Goal: Information Seeking & Learning: Learn about a topic

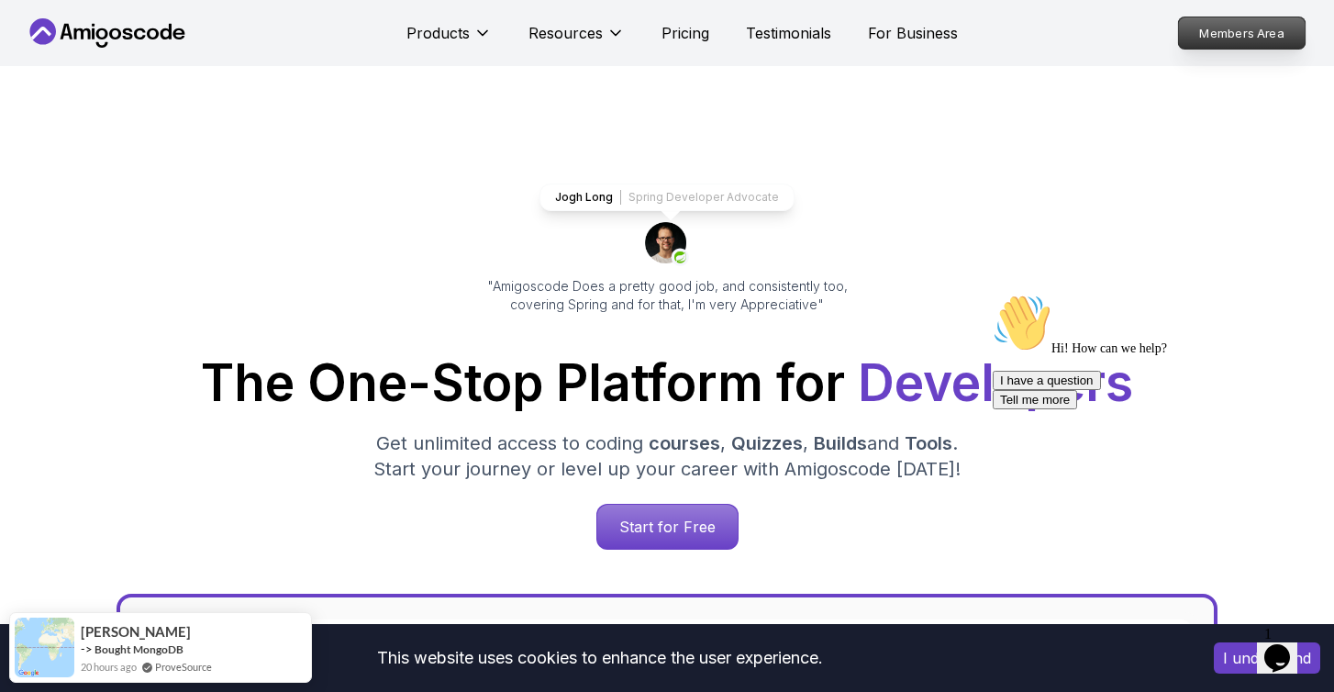
click at [1207, 42] on p "Members Area" at bounding box center [1242, 32] width 127 height 31
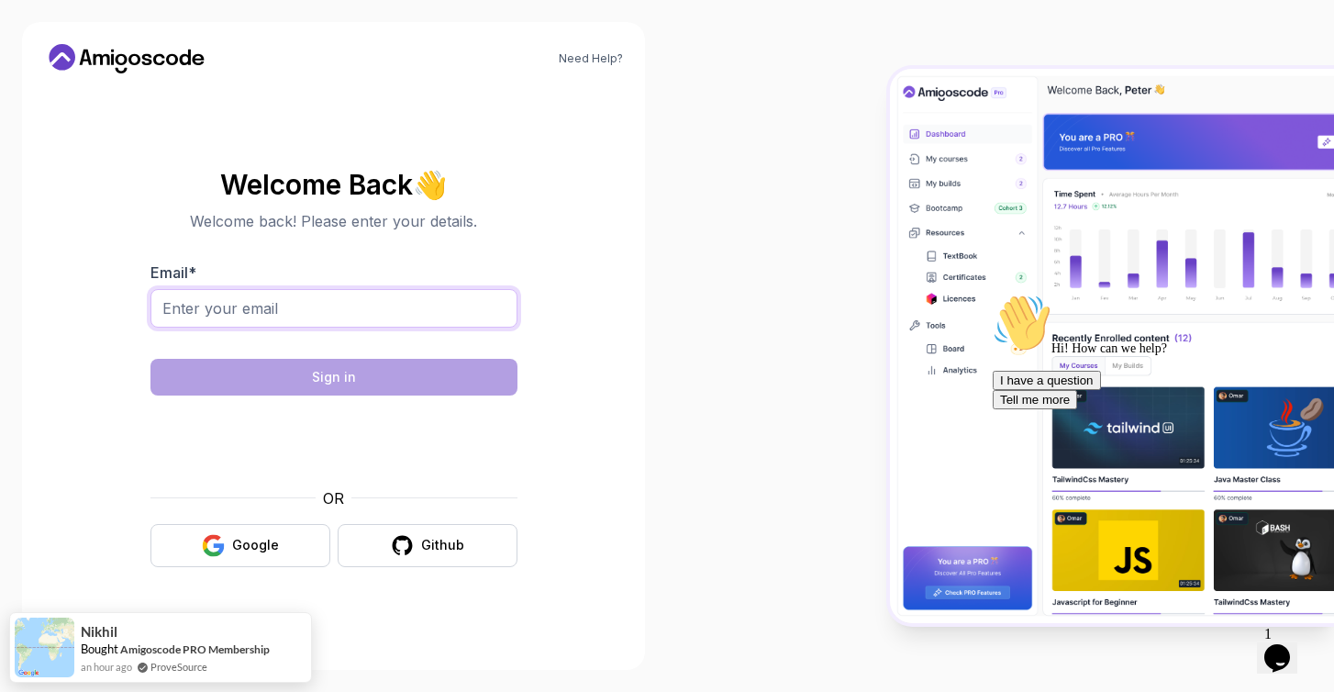
click at [373, 299] on input "Email *" at bounding box center [333, 308] width 367 height 39
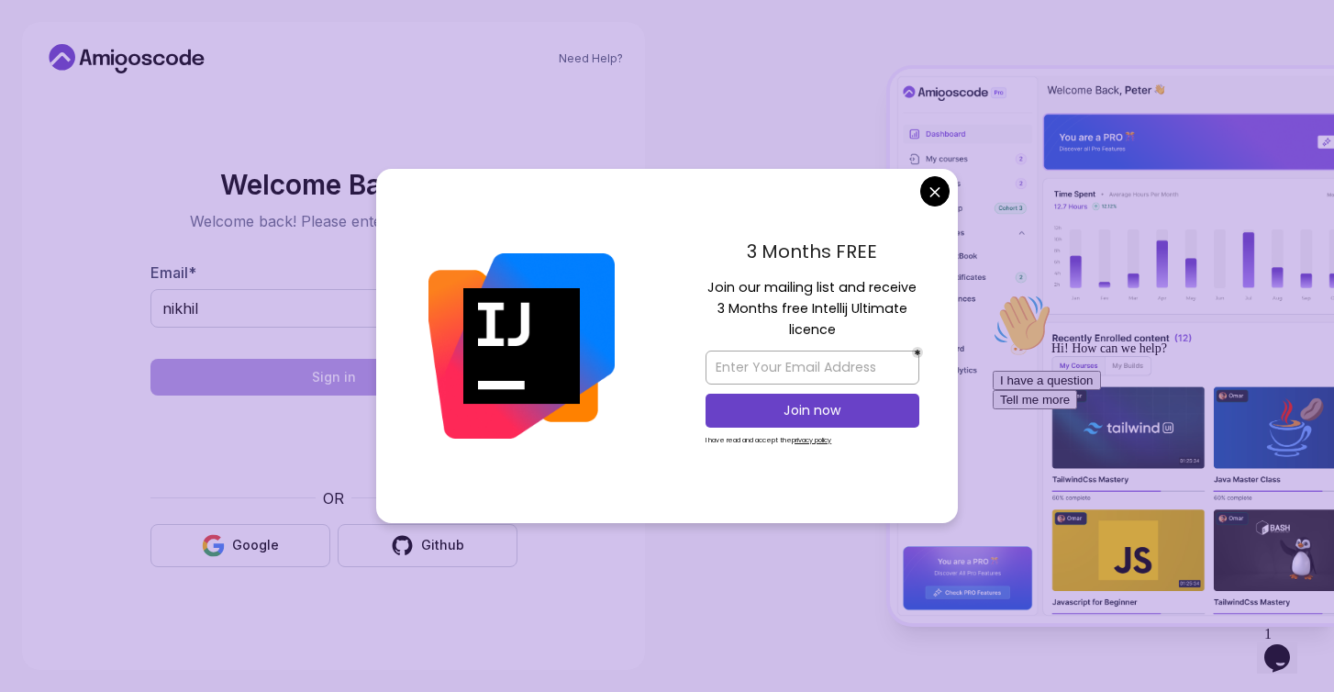
click at [928, 193] on body "Need Help? Welcome Back 👋 Welcome back! Please enter your details. Email * nikh…" at bounding box center [667, 346] width 1334 height 692
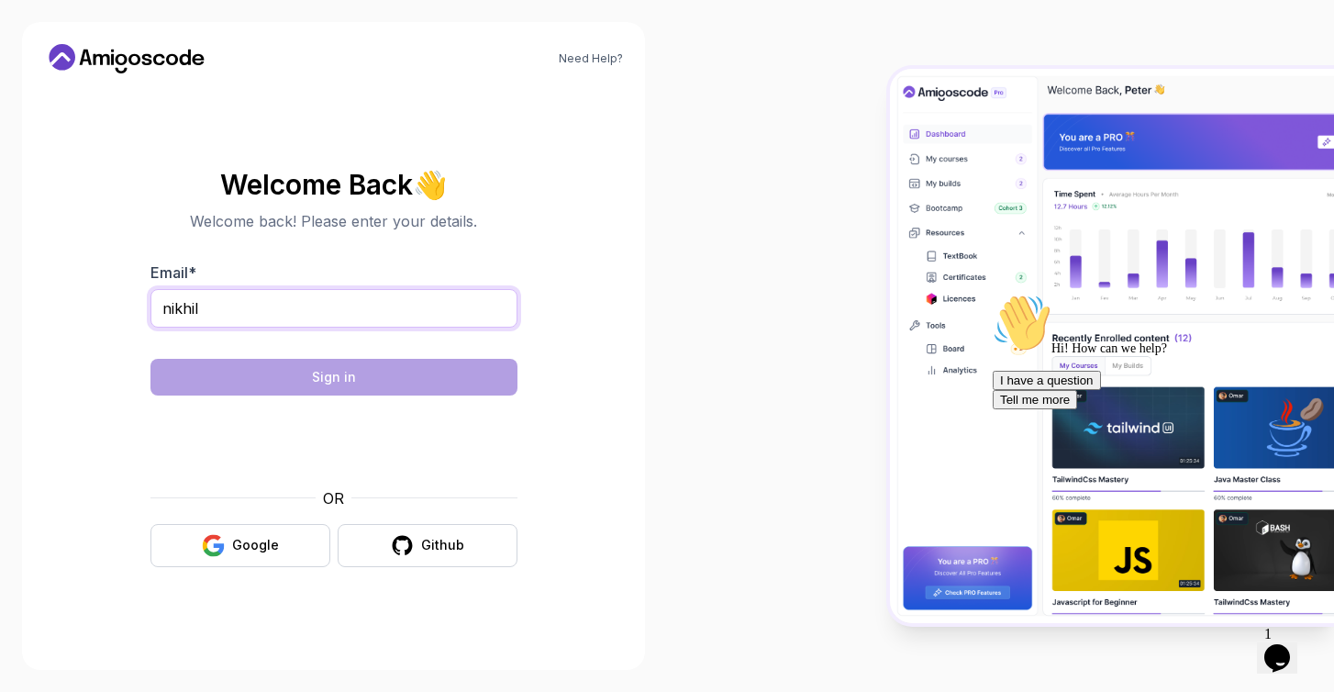
click at [436, 304] on input "nikhil" at bounding box center [333, 308] width 367 height 39
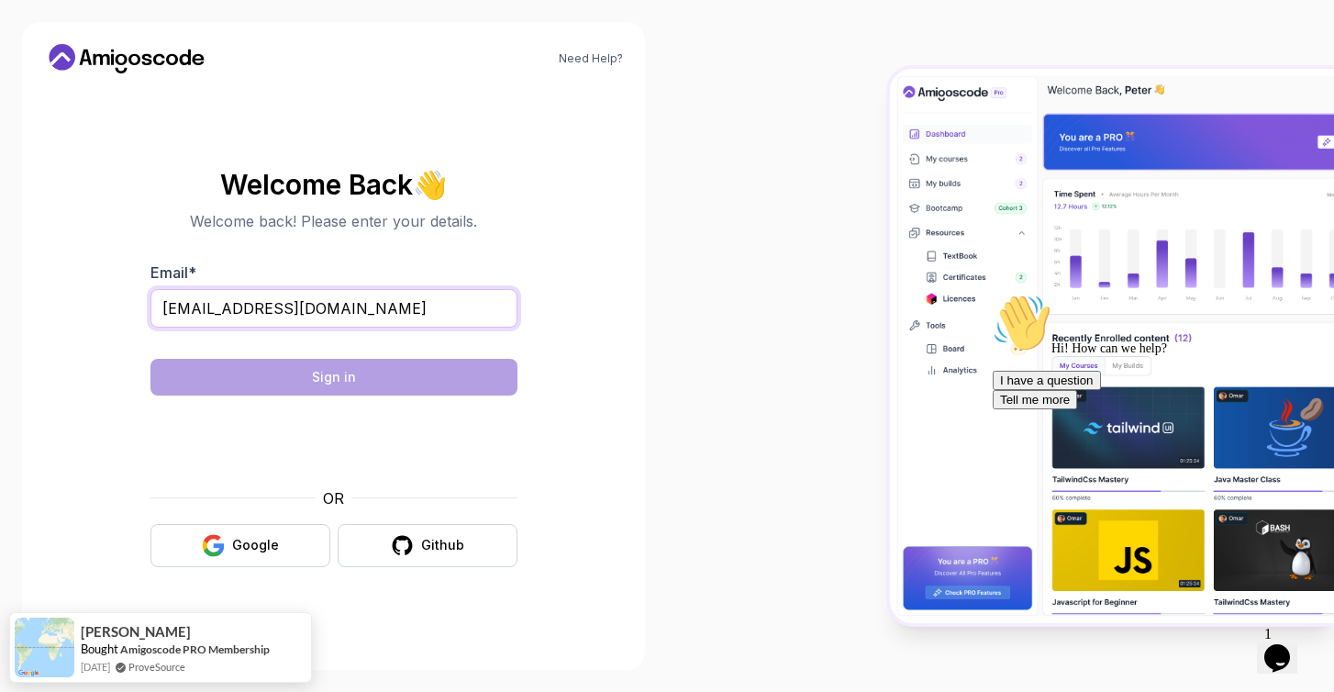
type input "nikhilyarramaneni4331@gmail.com"
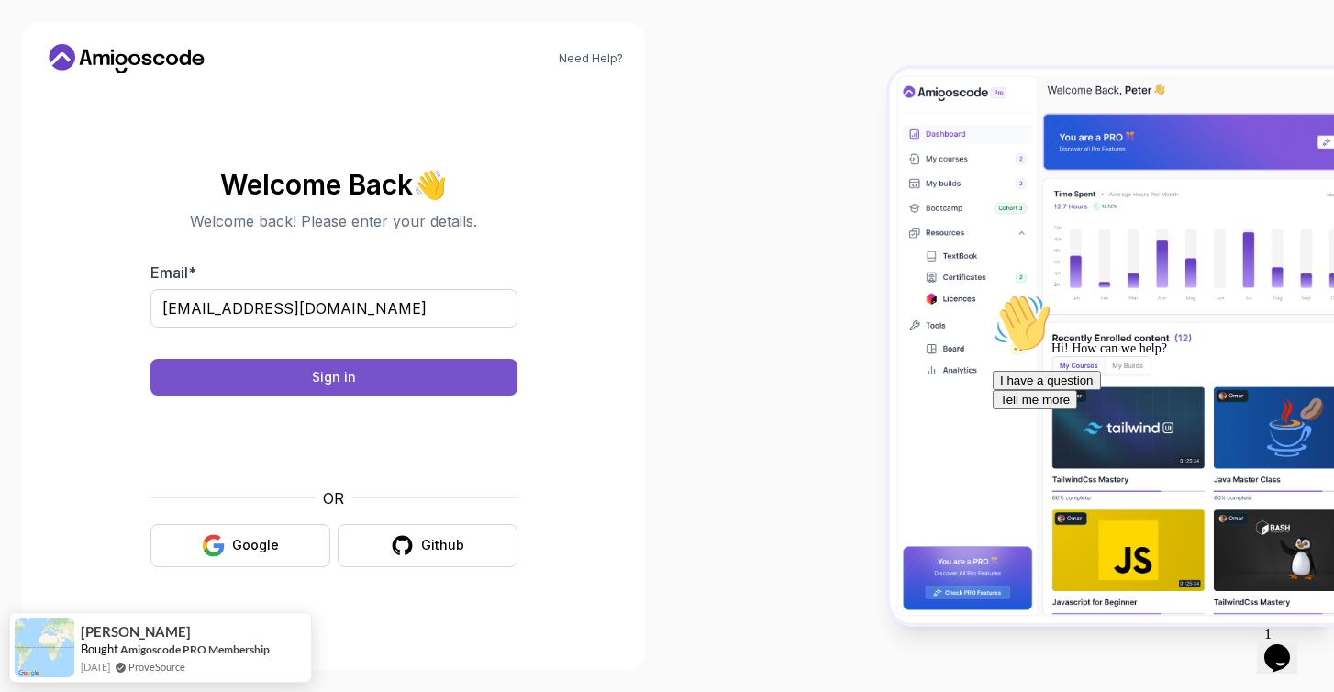
click at [390, 384] on button "Sign in" at bounding box center [333, 377] width 367 height 37
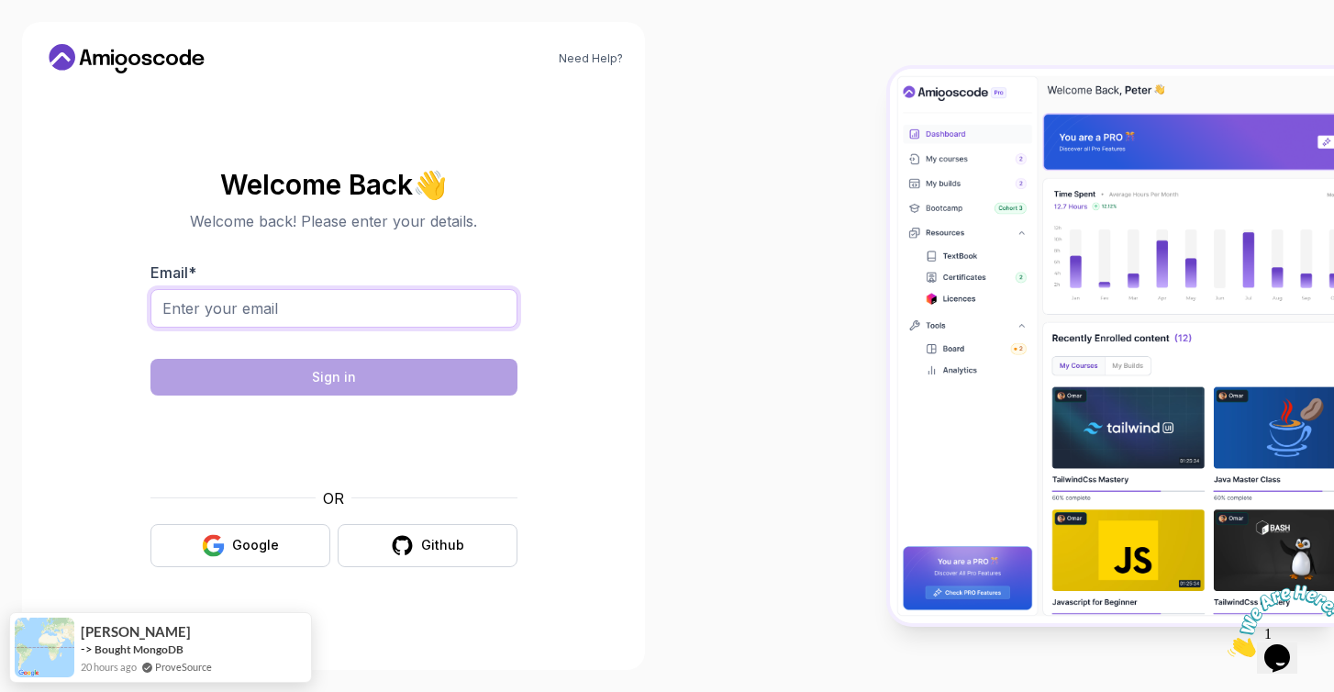
click at [472, 311] on input "Email *" at bounding box center [333, 308] width 367 height 39
type input "[EMAIL_ADDRESS][DOMAIN_NAME]"
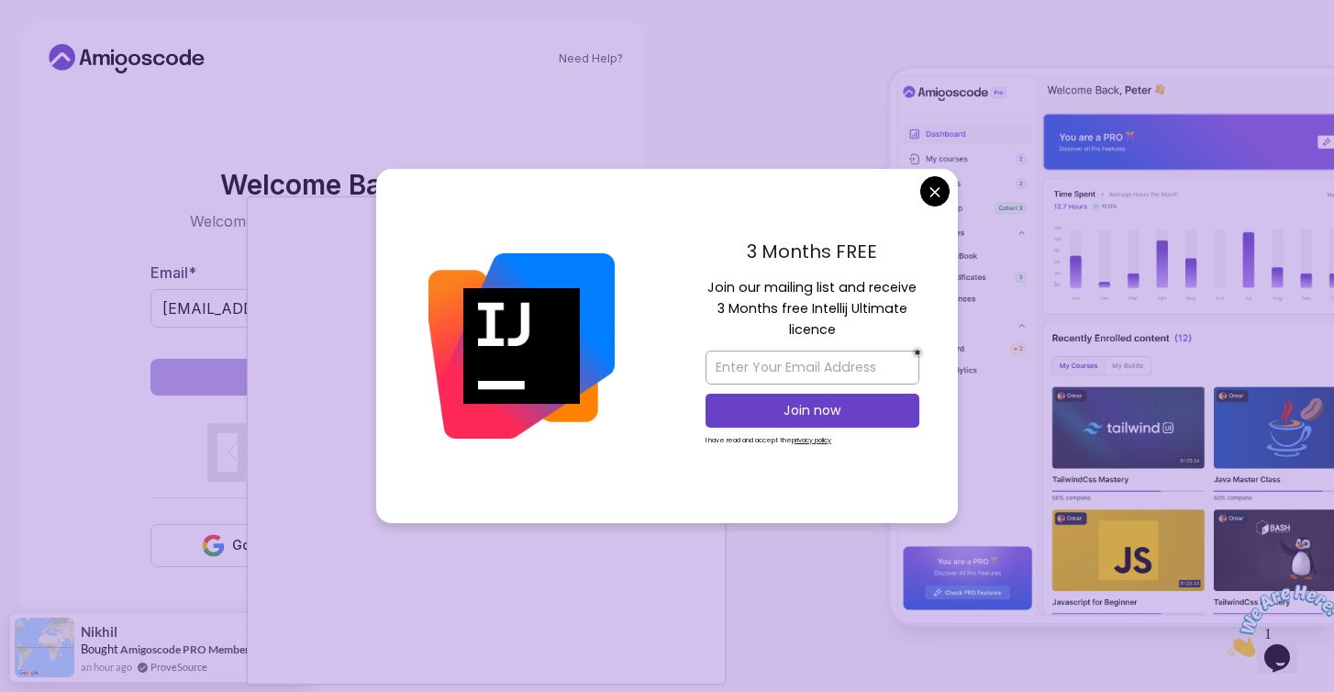
click at [935, 195] on body "Need Help? Welcome Back 👋 Welcome back! Please enter your details. Email * [EMA…" at bounding box center [667, 346] width 1334 height 692
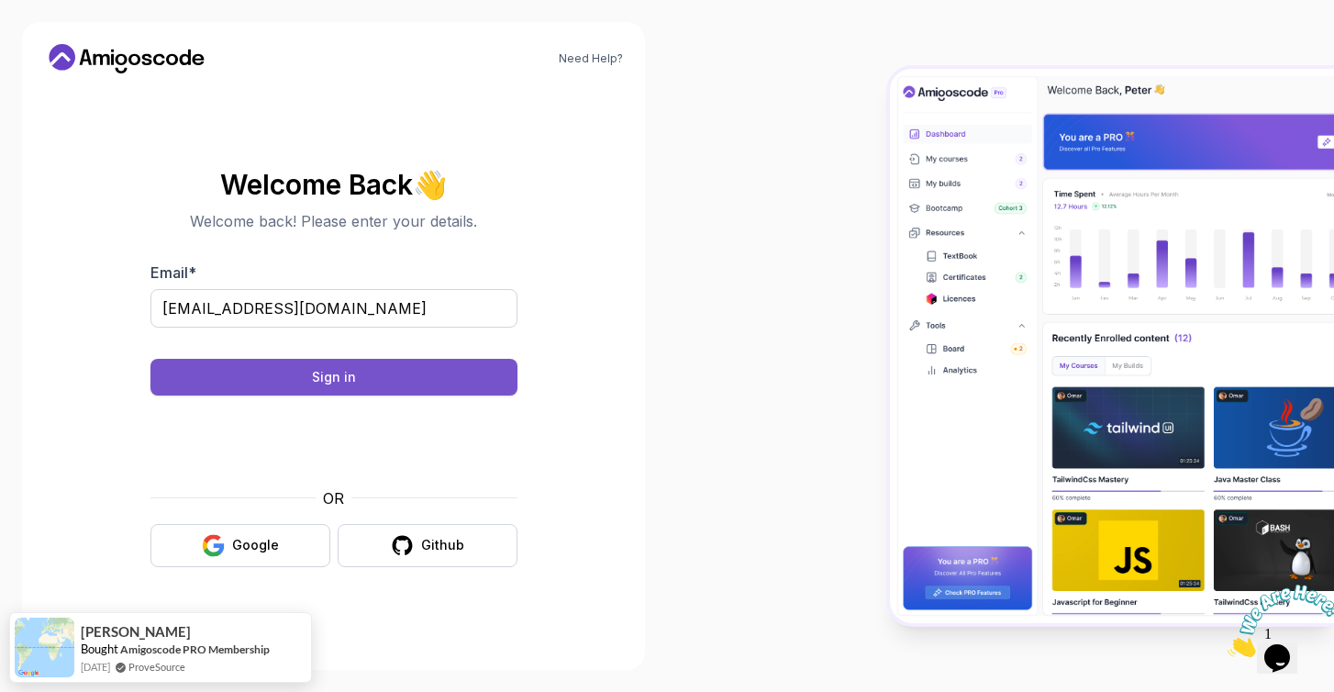
click at [411, 392] on button "Sign in" at bounding box center [333, 377] width 367 height 37
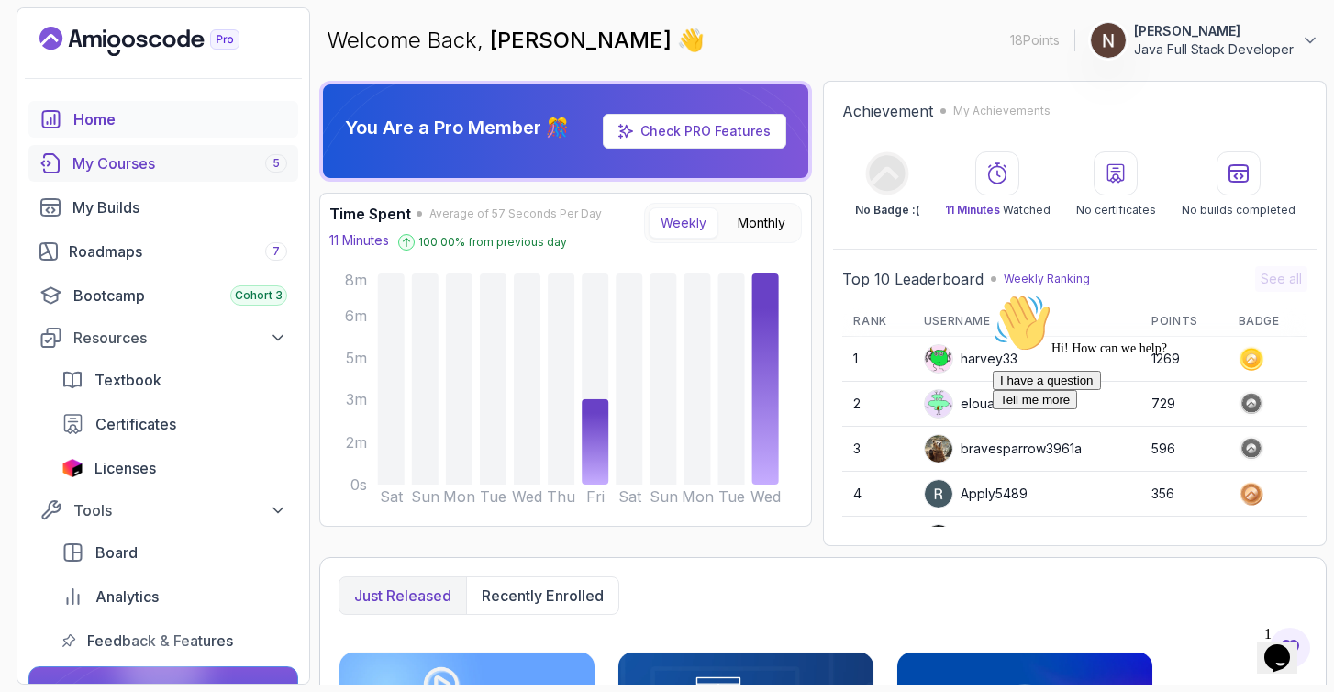
click at [262, 173] on div "My Courses 5" at bounding box center [179, 163] width 215 height 22
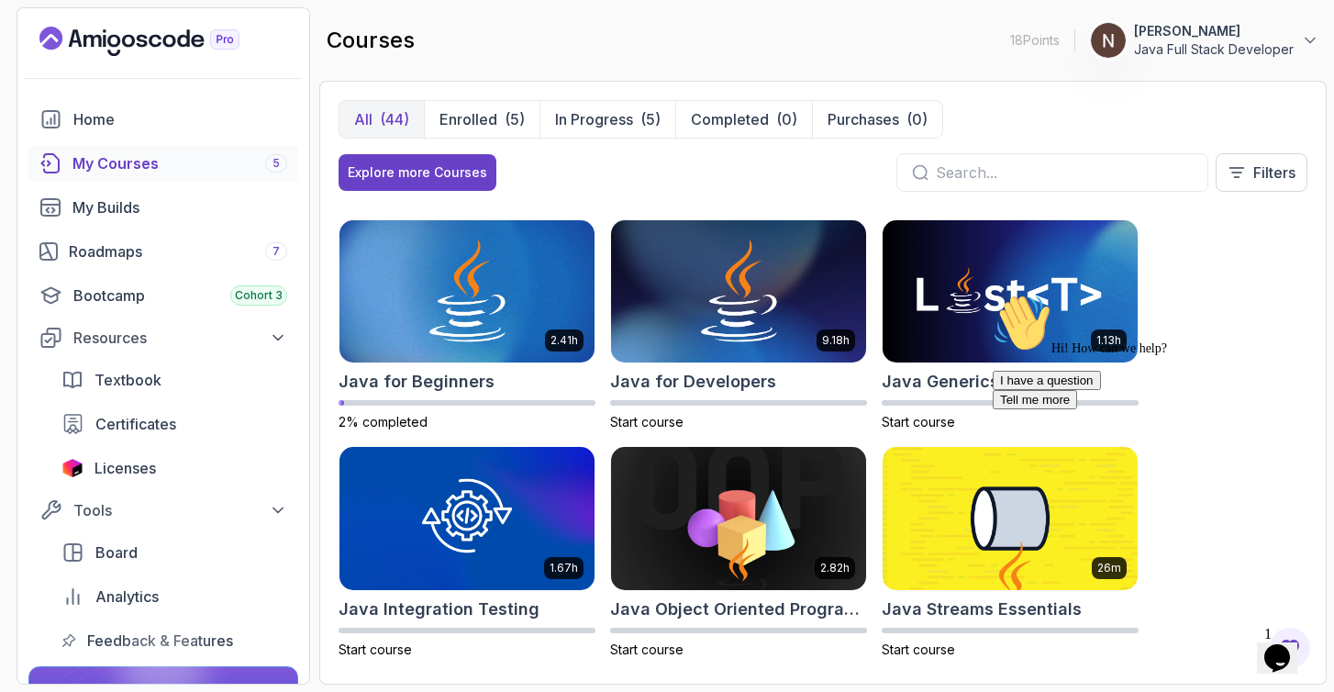
scroll to position [1130, 0]
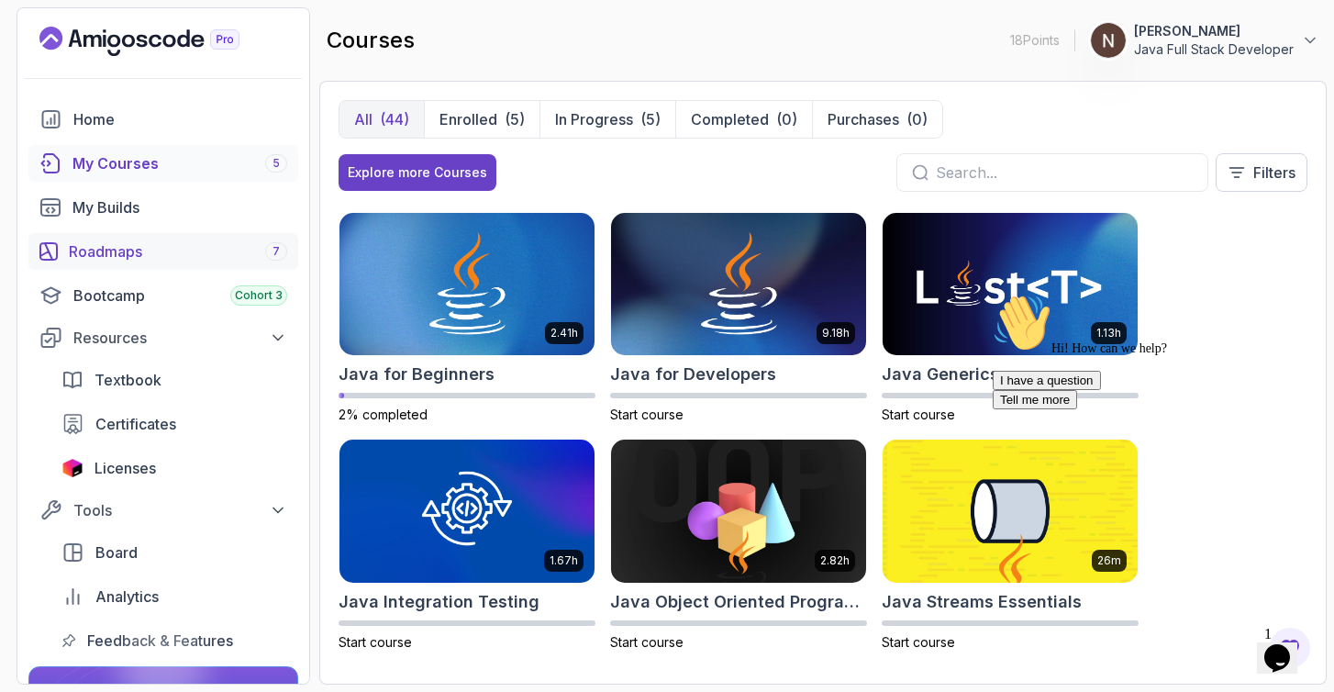
click at [273, 255] on span "7" at bounding box center [276, 251] width 7 height 15
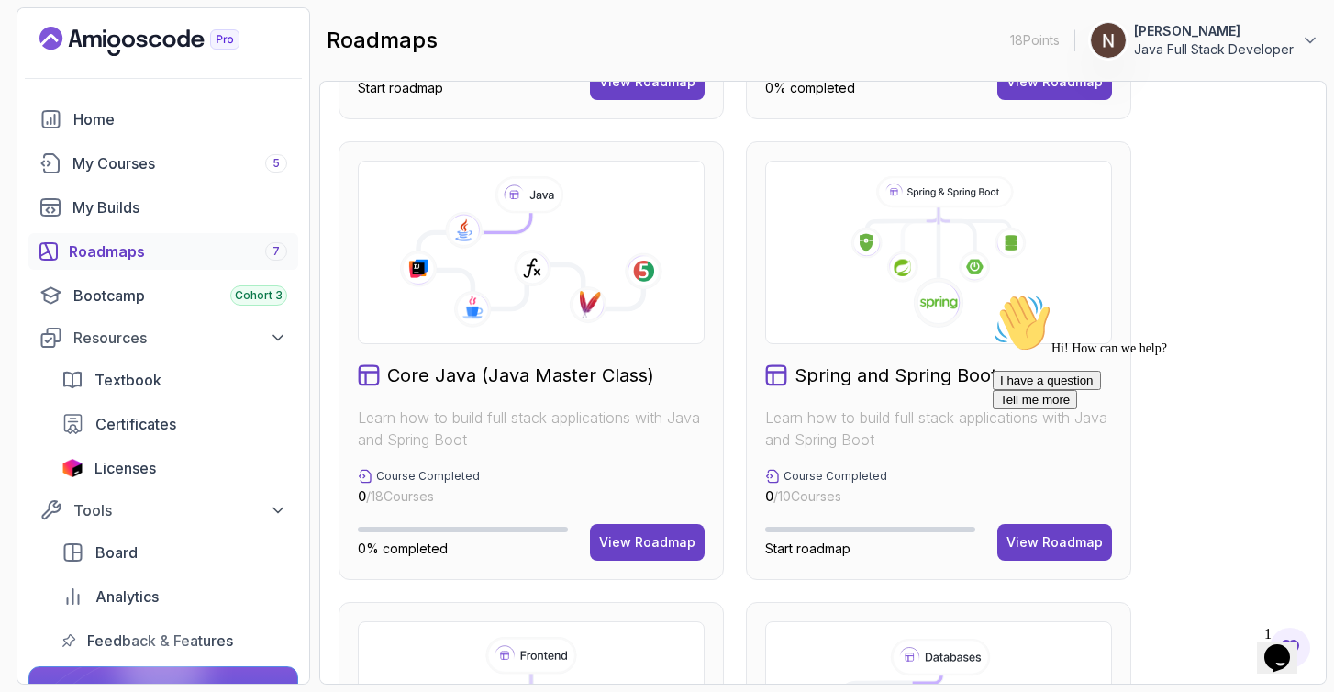
scroll to position [395, 0]
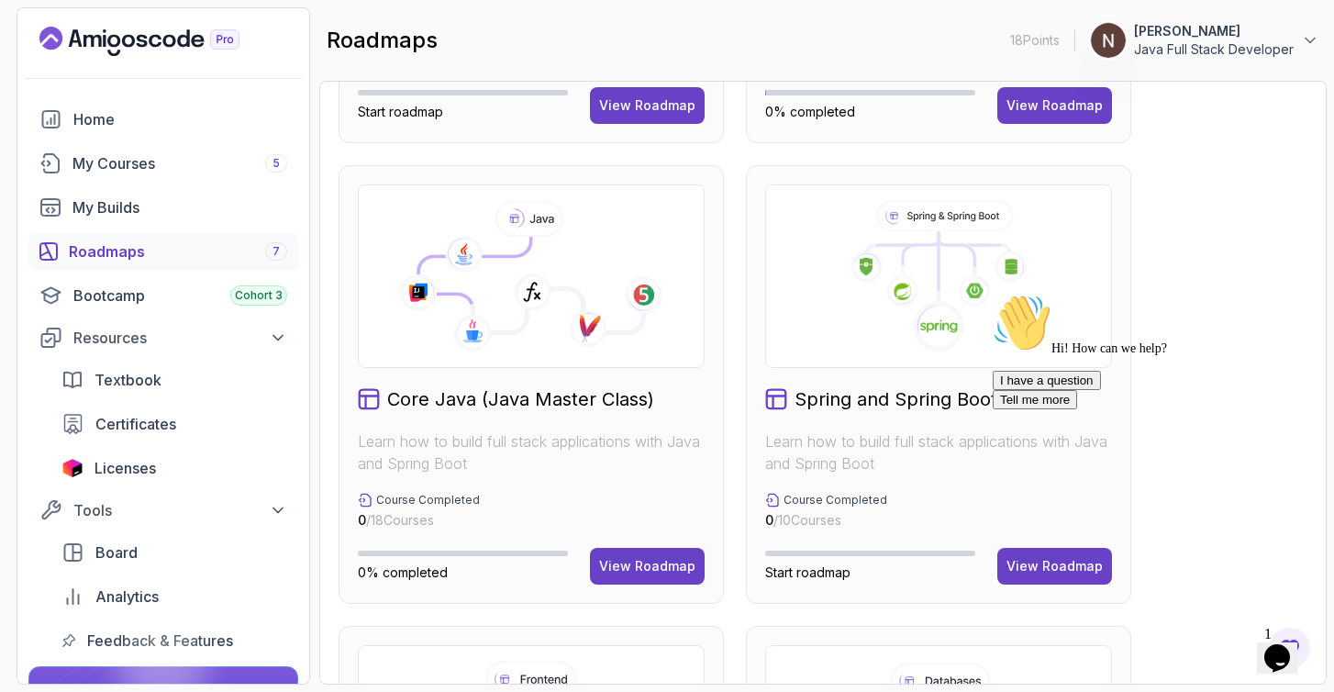
click at [597, 378] on div "Core Java (Java Master Class) Learn how to build full stack applications with J…" at bounding box center [531, 384] width 385 height 439
click at [668, 563] on div "View Roadmap" at bounding box center [647, 566] width 96 height 18
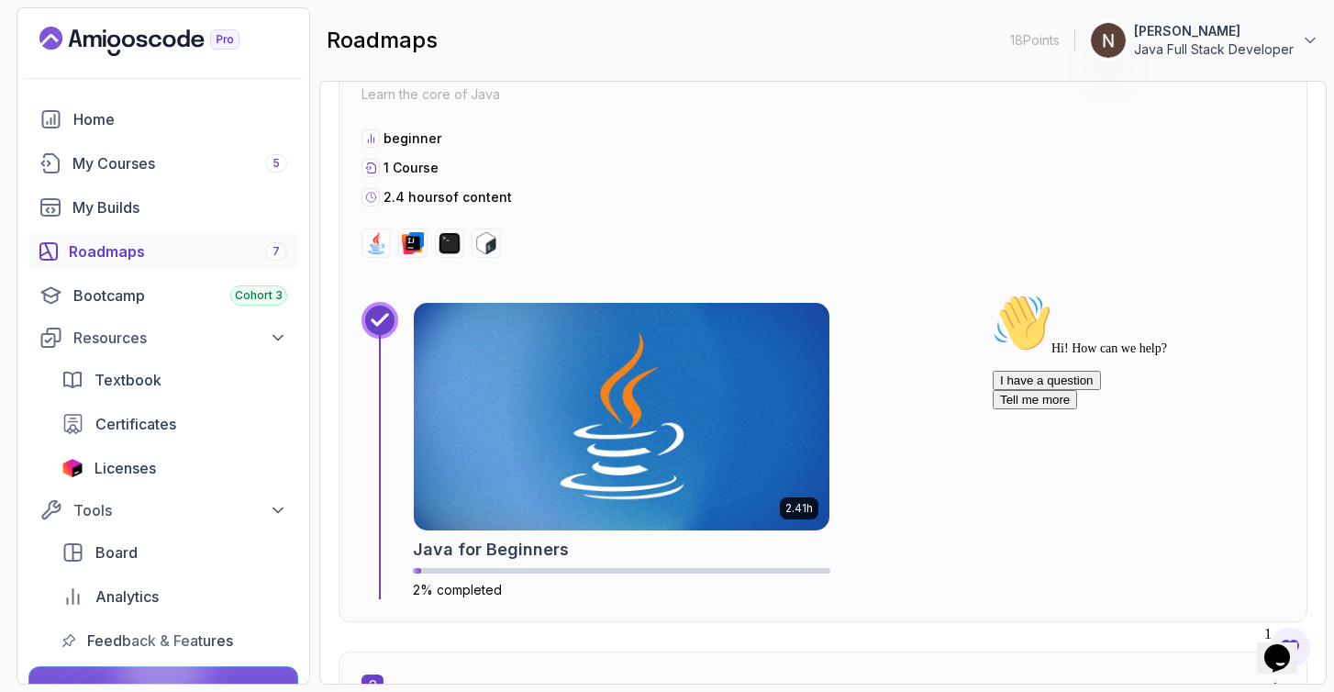
scroll to position [679, 0]
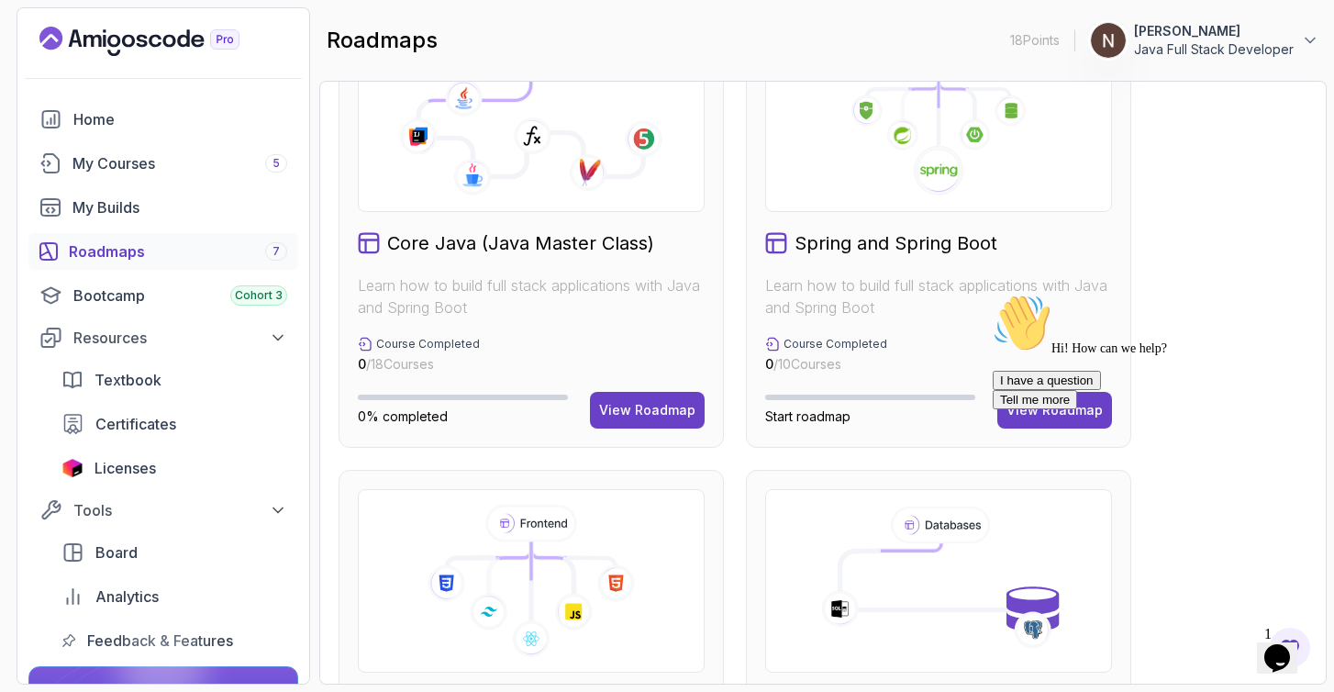
scroll to position [565, 0]
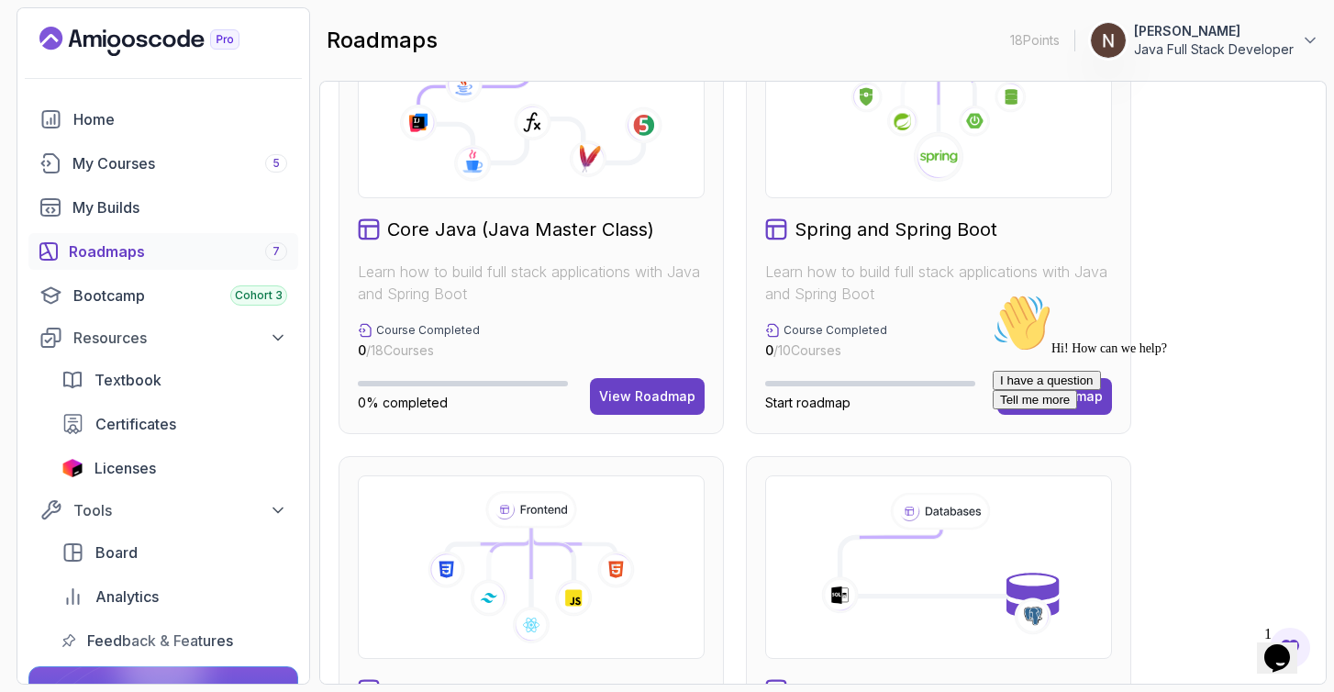
click at [1056, 403] on div "Hi! How can we help? I have a question Tell me more" at bounding box center [1158, 352] width 330 height 116
click at [1044, 317] on div "Hi! How can we help? I have a question Tell me more" at bounding box center [1158, 352] width 330 height 116
click at [1018, 238] on div "Spring and Spring Boot" at bounding box center [938, 230] width 347 height 26
click at [949, 235] on h2 "Spring and Spring Boot" at bounding box center [896, 230] width 203 height 26
click at [948, 195] on div at bounding box center [938, 107] width 347 height 184
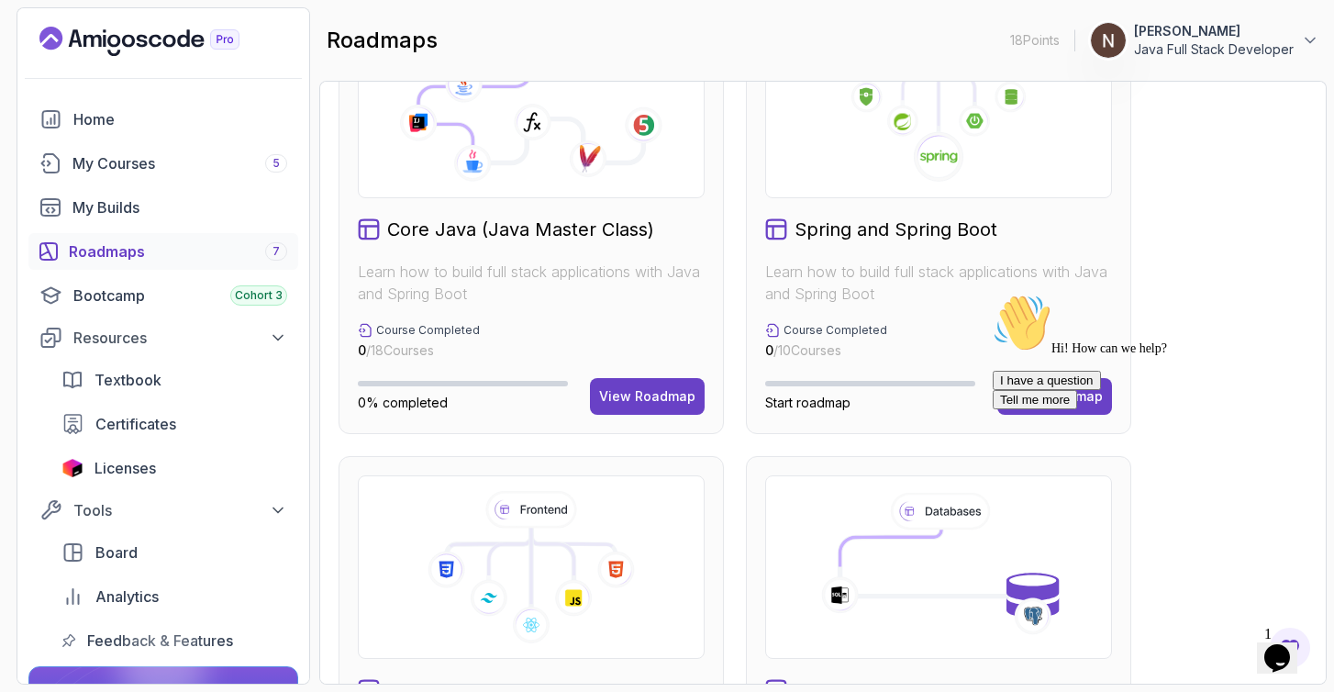
click at [955, 175] on icon at bounding box center [938, 156] width 51 height 51
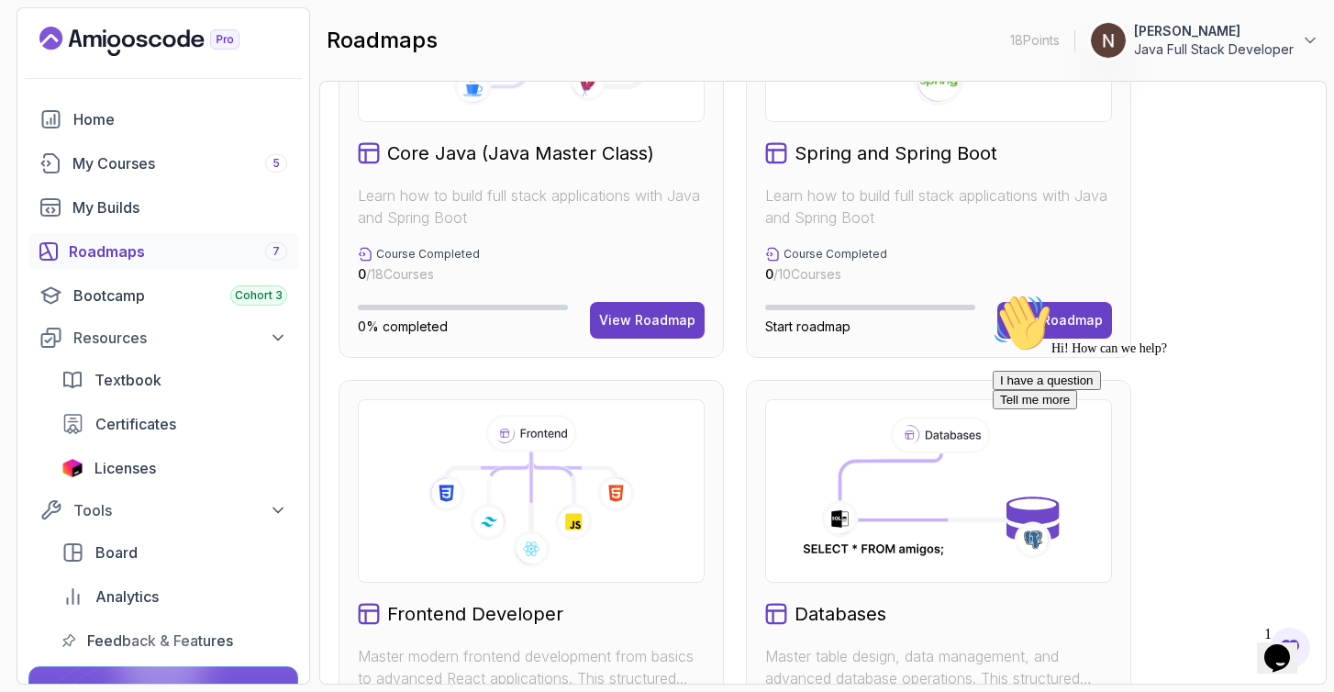
scroll to position [640, 0]
click at [1025, 318] on div "Hi! How can we help? I have a question Tell me more" at bounding box center [1158, 352] width 330 height 116
click at [1296, 294] on div "Chat attention grabber" at bounding box center [1158, 294] width 330 height 0
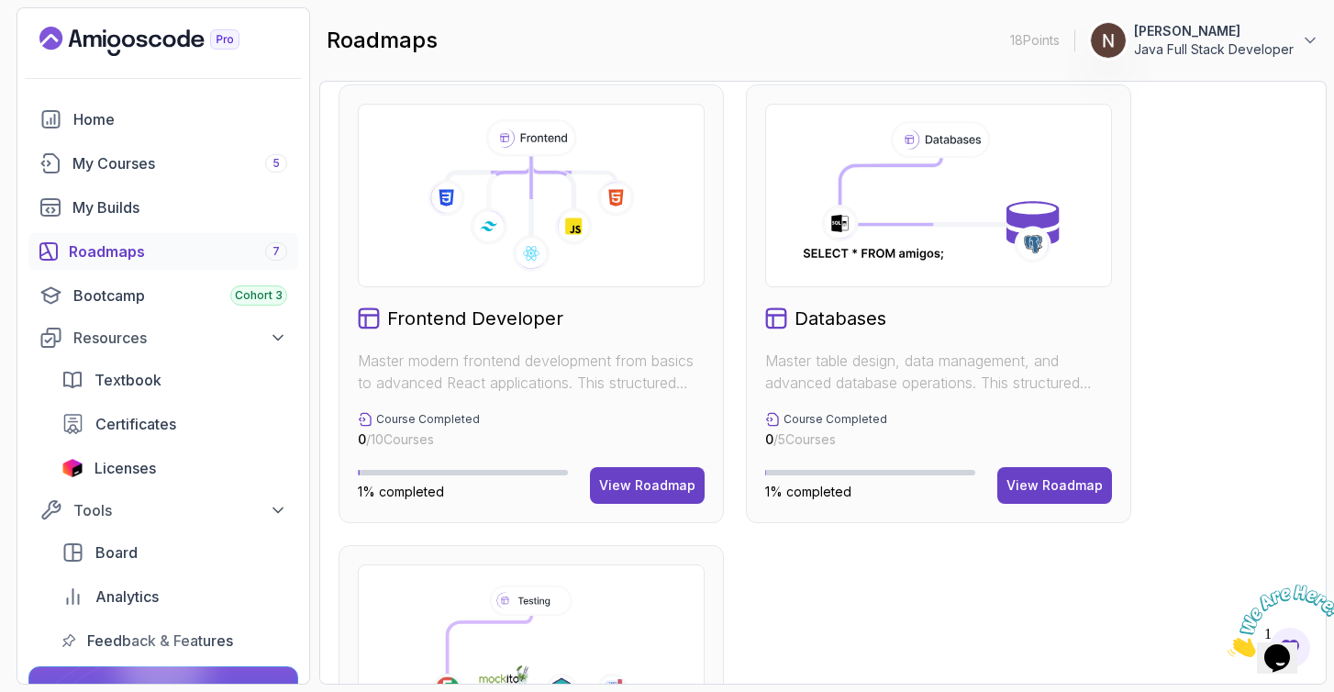
scroll to position [903, 0]
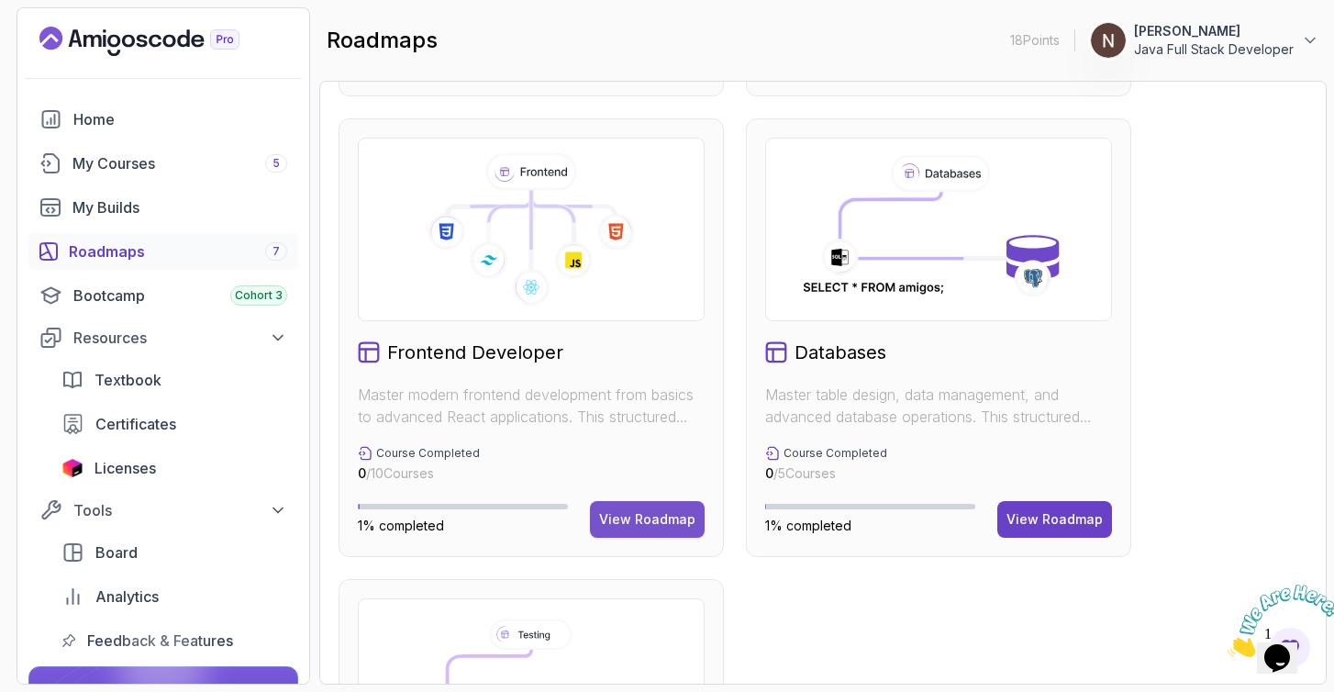
click at [665, 526] on div "View Roadmap" at bounding box center [647, 519] width 96 height 18
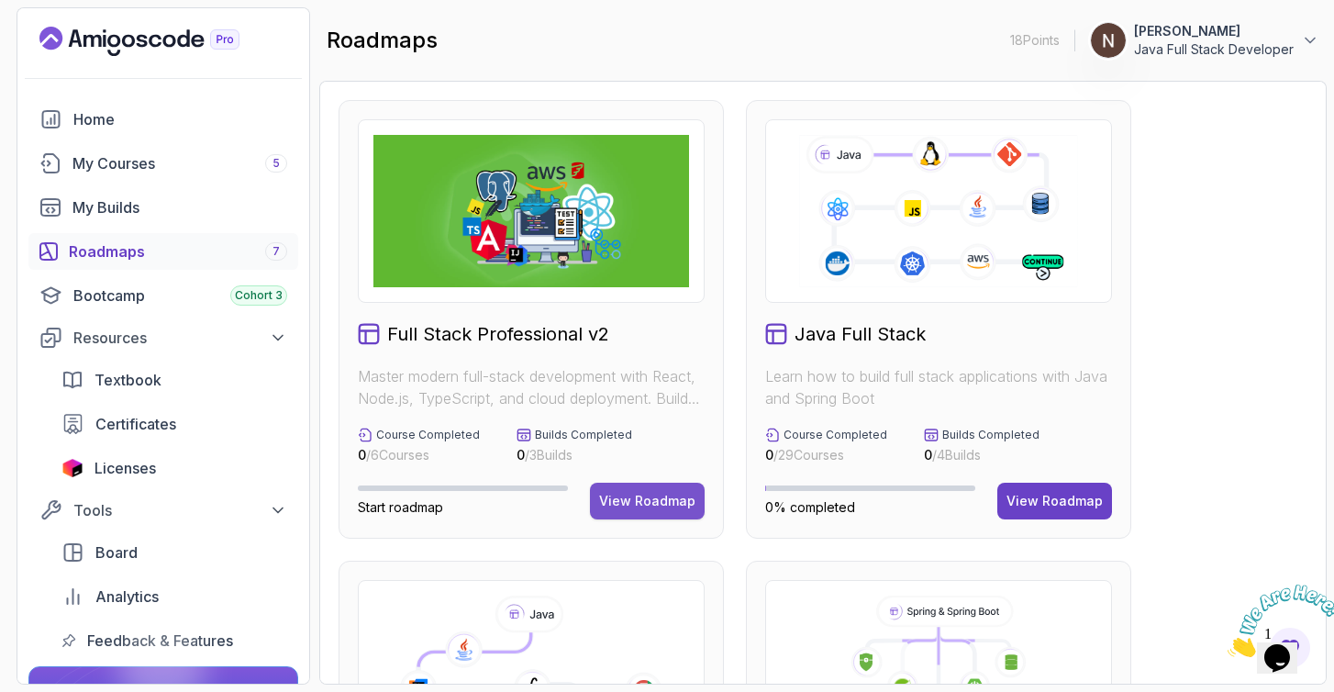
click at [658, 490] on button "View Roadmap" at bounding box center [647, 501] width 115 height 37
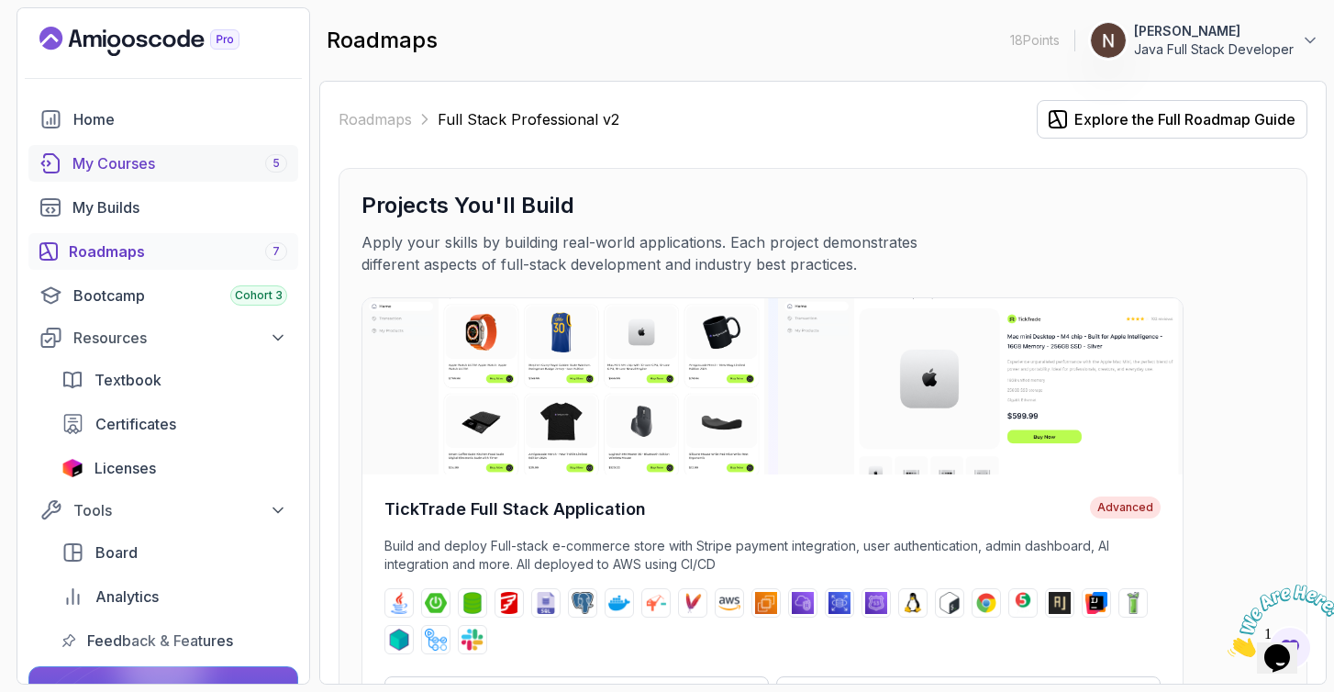
click at [273, 156] on span "5" at bounding box center [276, 163] width 7 height 15
